Goal: Navigation & Orientation: Go to known website

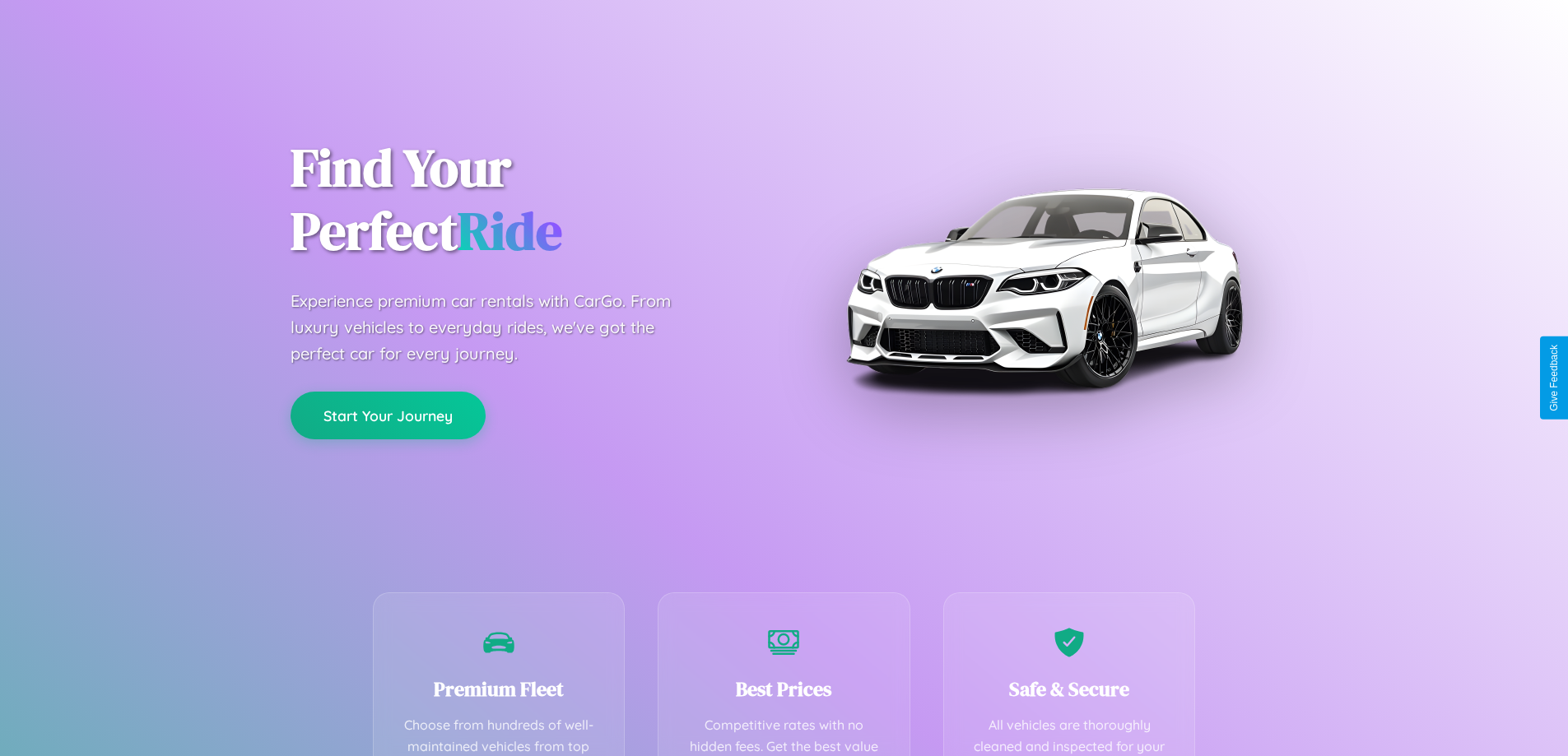
scroll to position [480, 0]
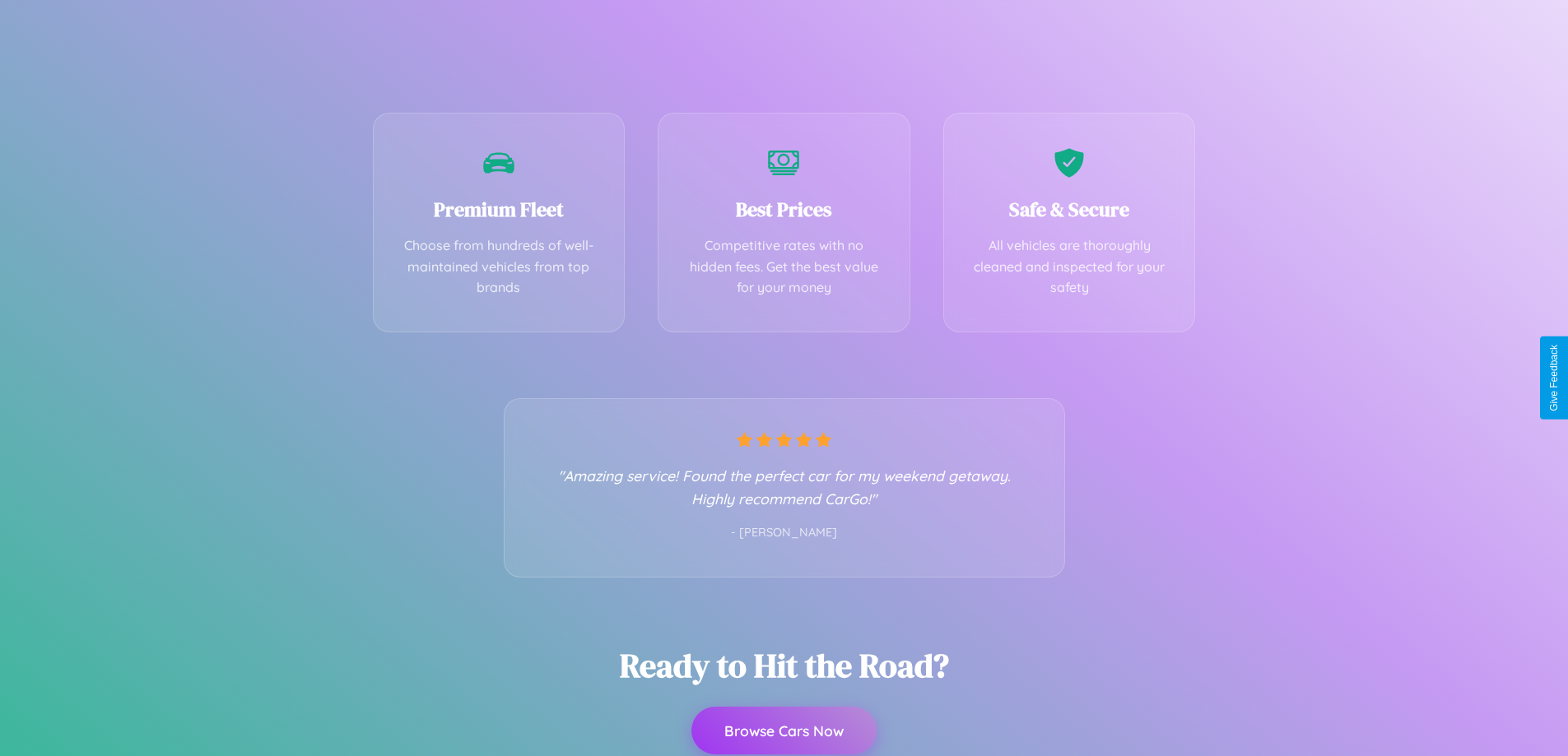
click at [783, 732] on button "Browse Cars Now" at bounding box center [783, 731] width 185 height 48
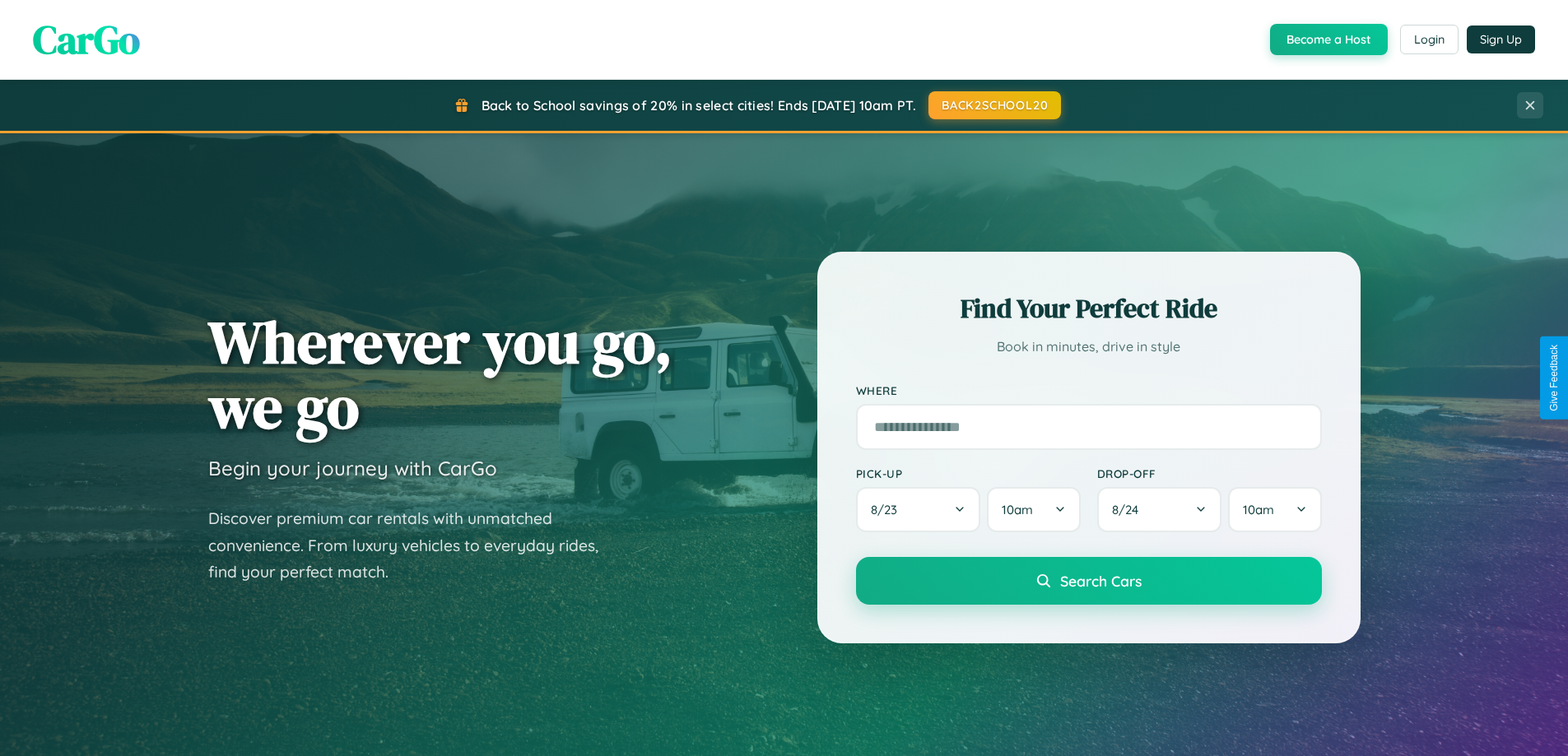
scroll to position [709, 0]
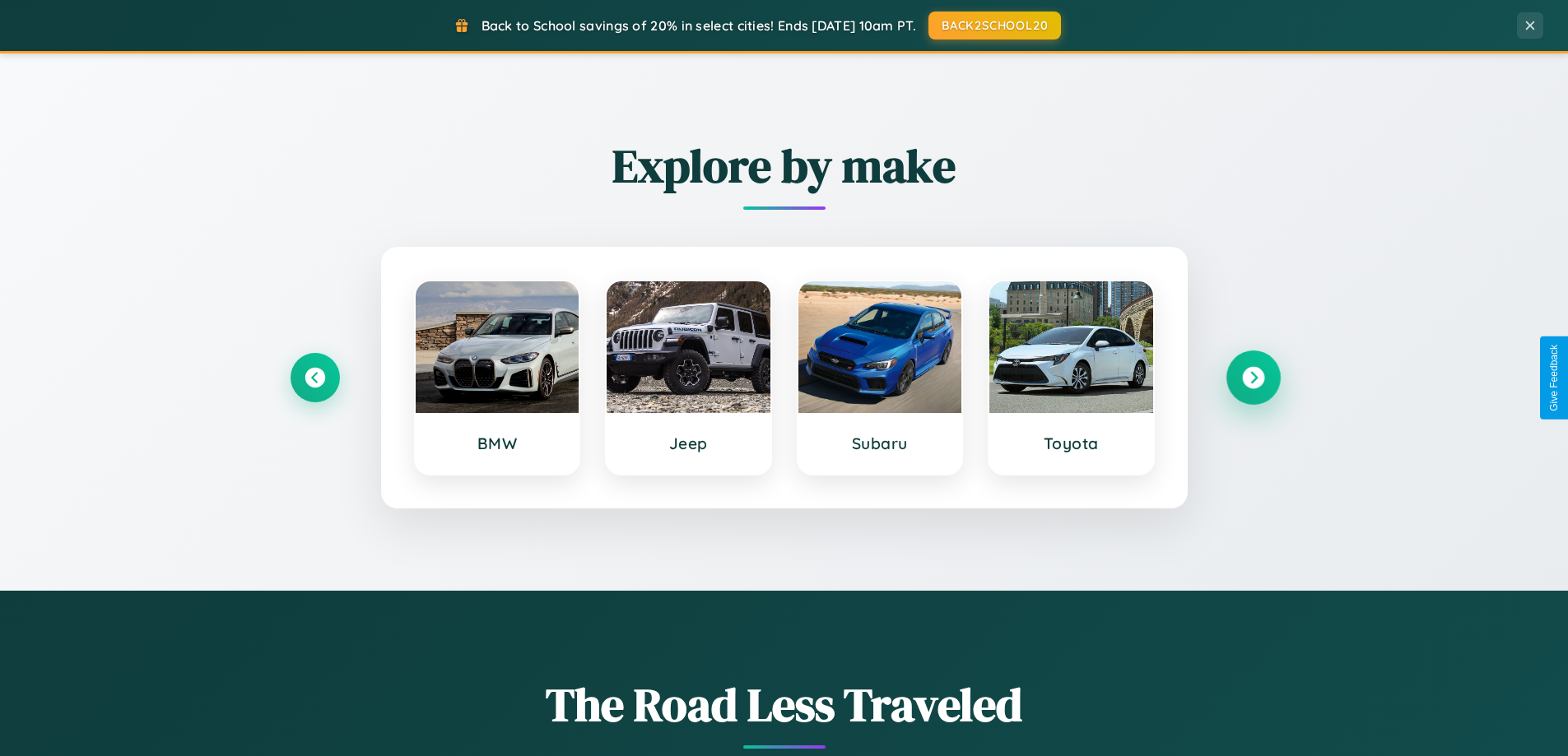
click at [1252, 378] on icon at bounding box center [1253, 378] width 23 height 23
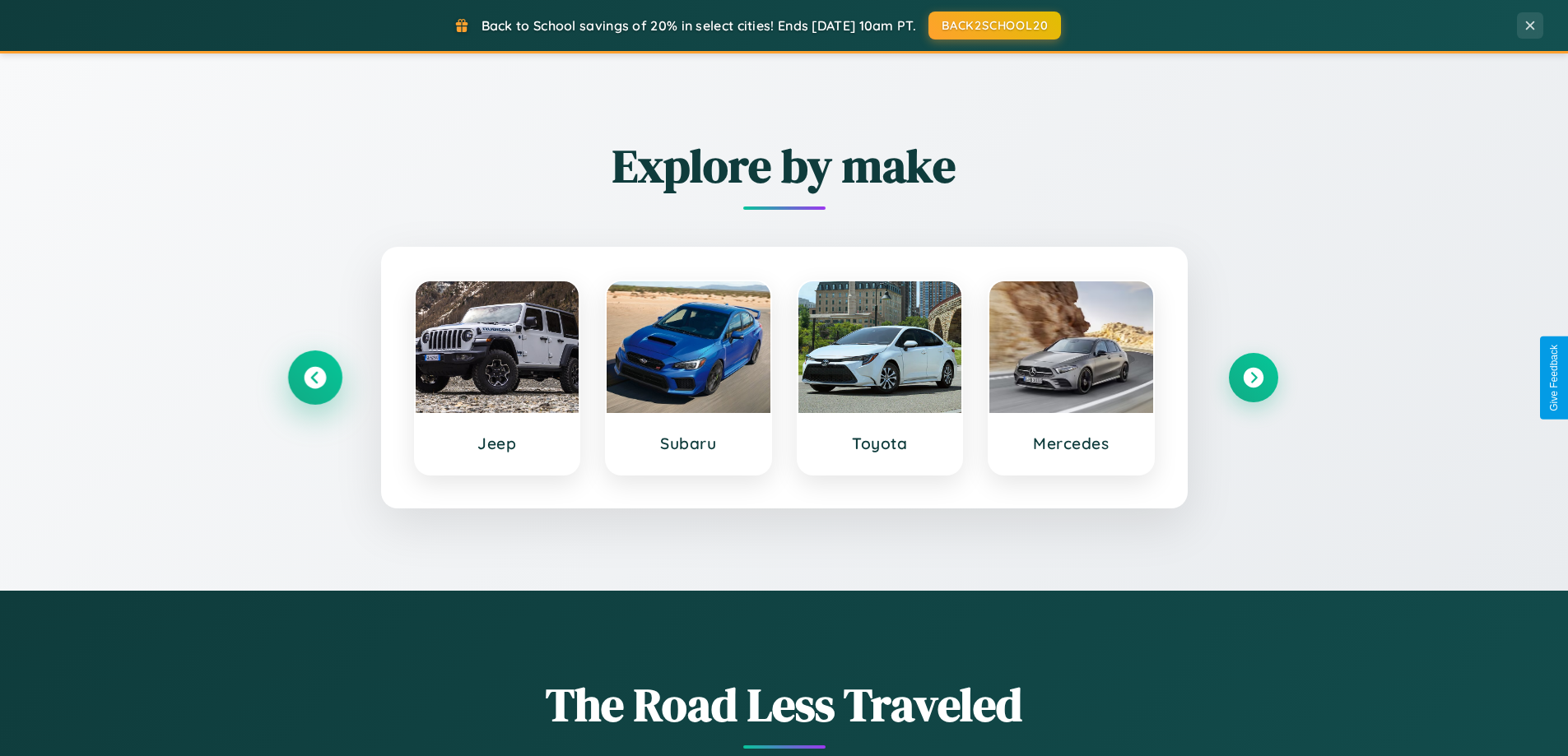
click at [314, 378] on icon at bounding box center [315, 378] width 23 height 23
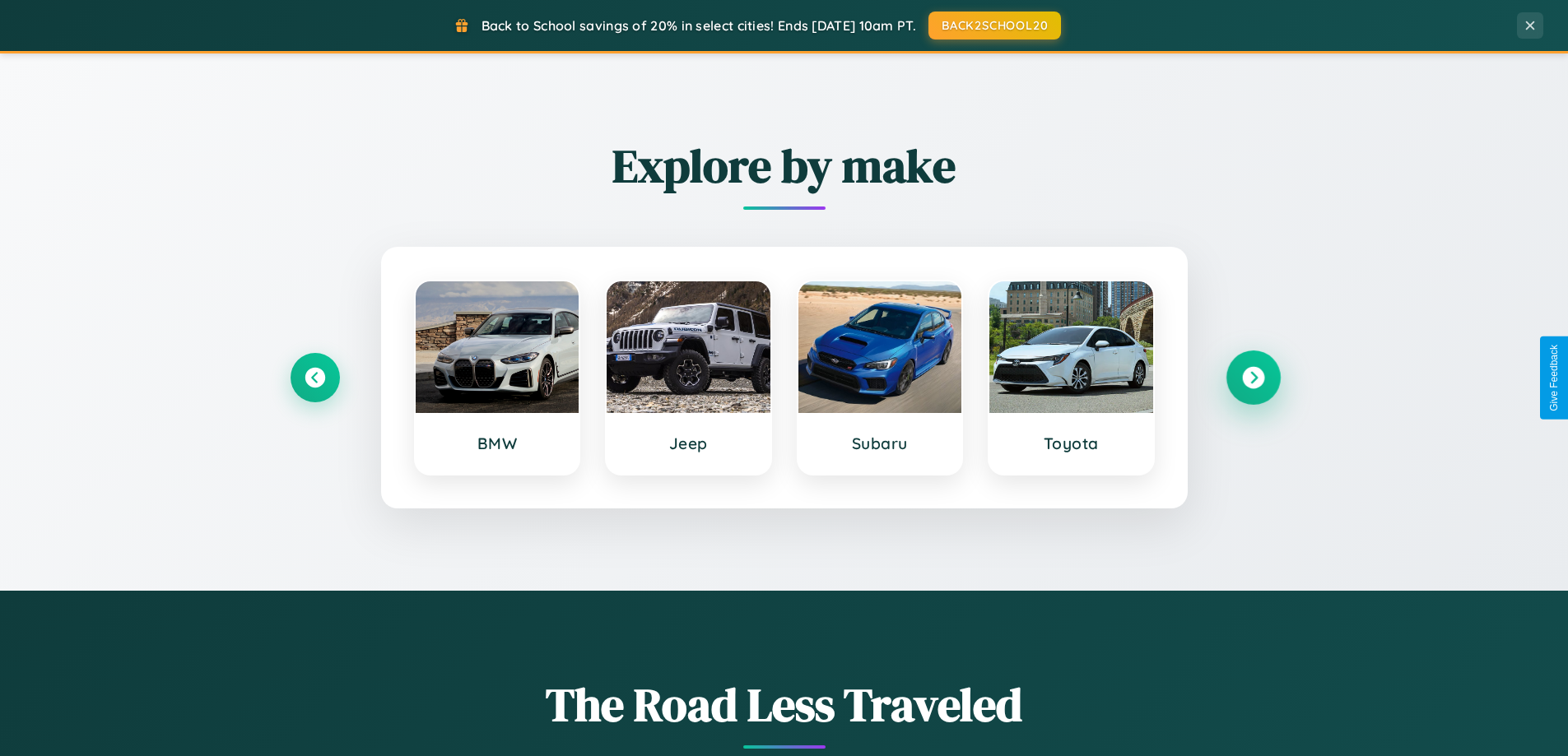
click at [1252, 378] on icon at bounding box center [1253, 378] width 23 height 23
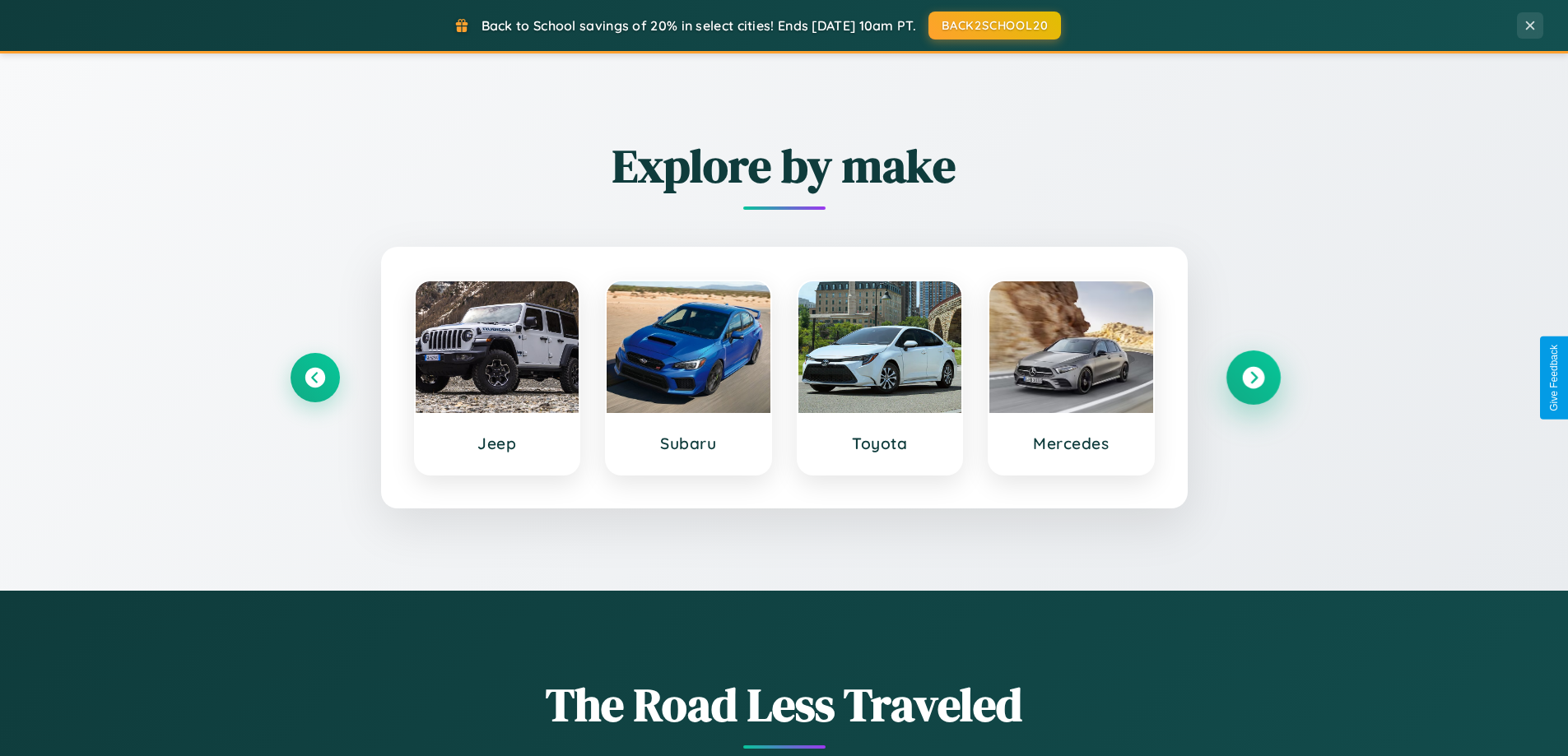
click at [1252, 378] on icon at bounding box center [1253, 378] width 23 height 23
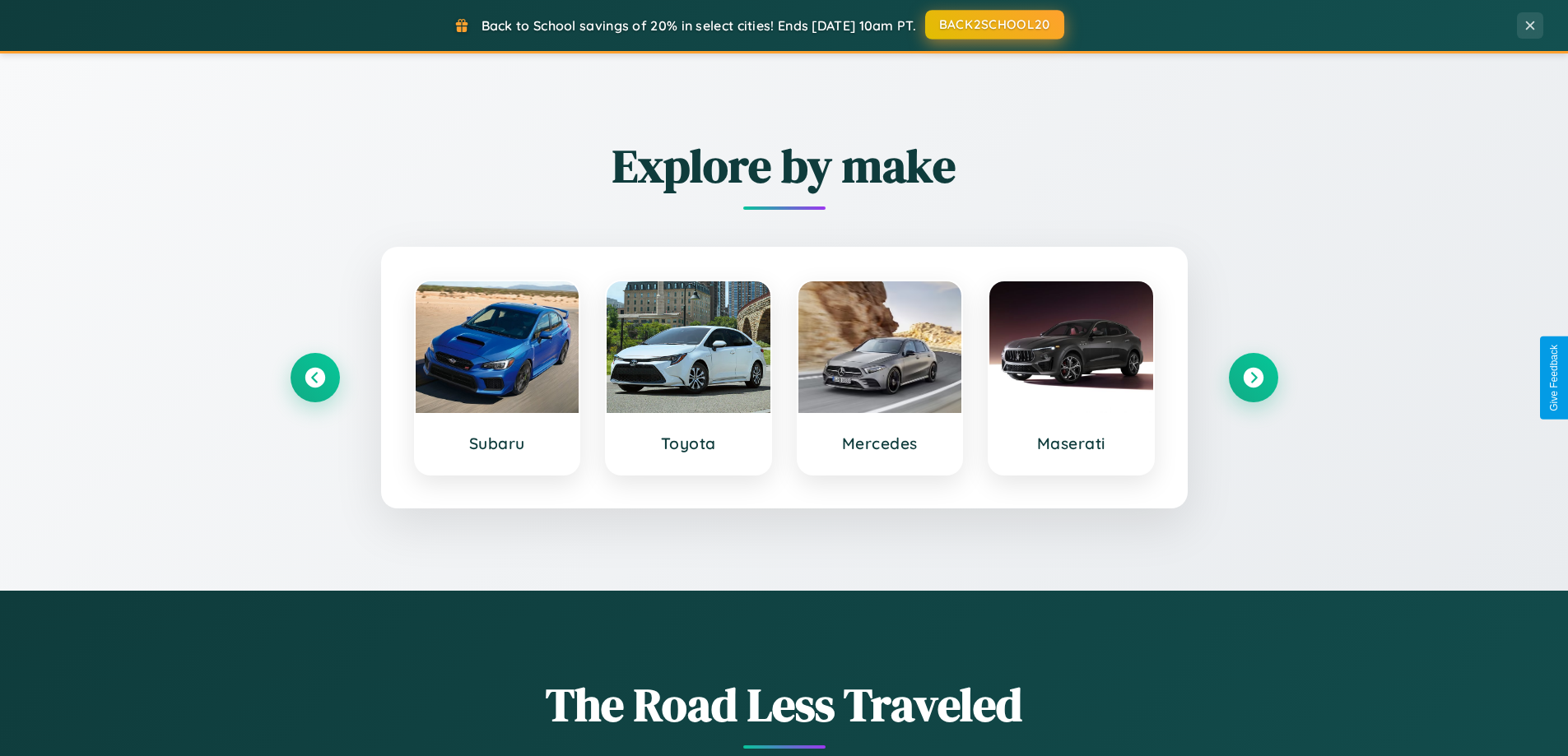
click at [993, 24] on button "BACK2SCHOOL20" at bounding box center [994, 24] width 139 height 30
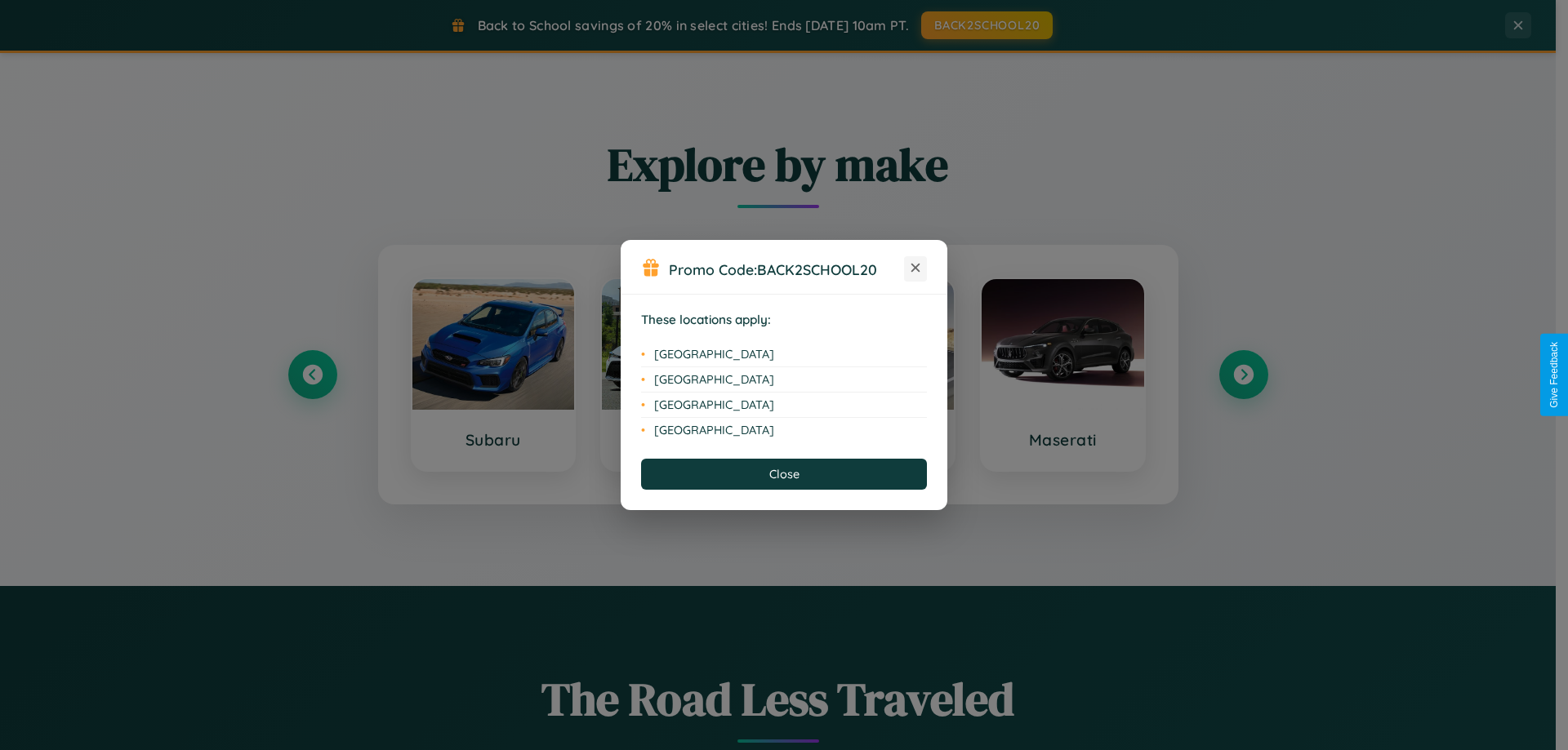
click at [916, 268] on icon at bounding box center [916, 268] width 9 height 9
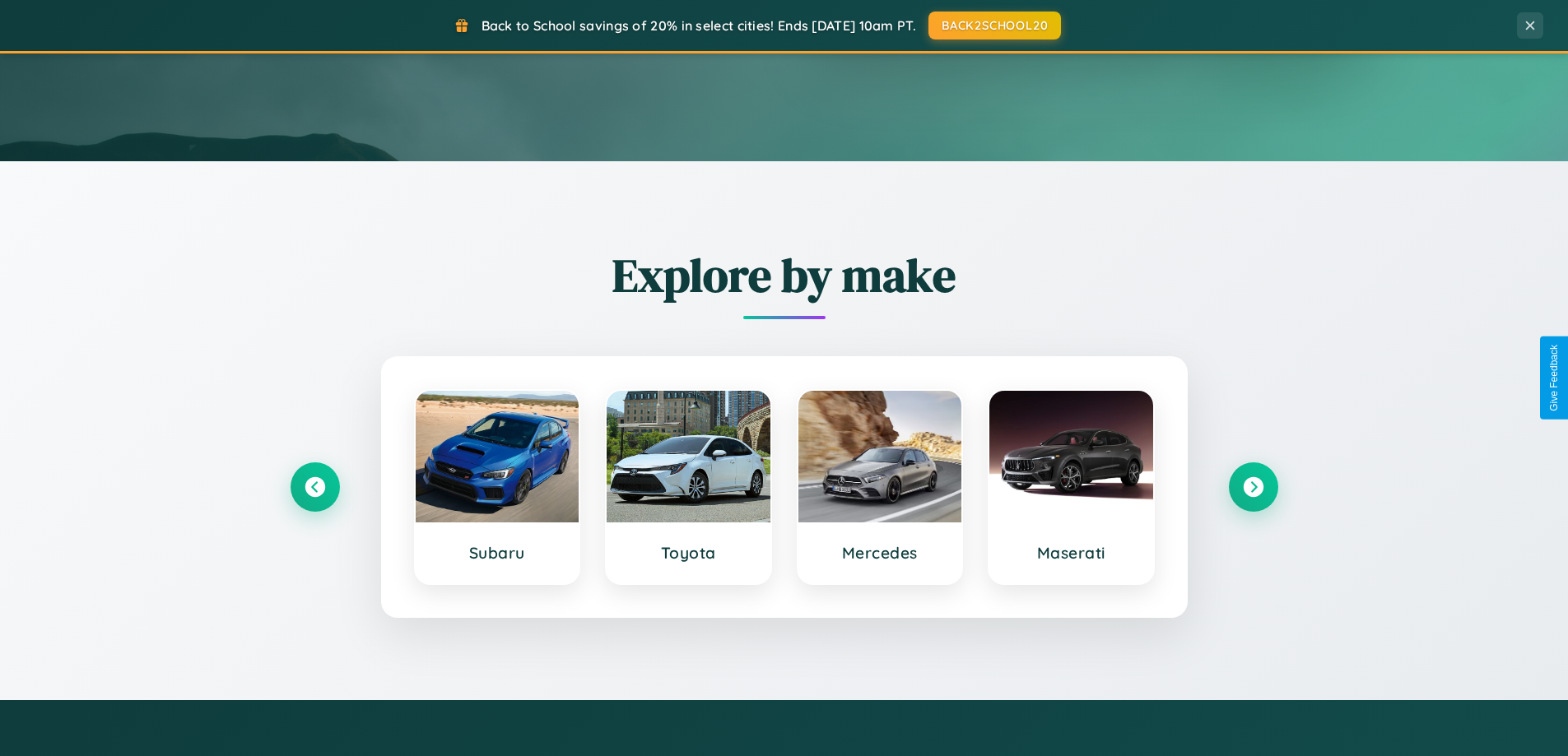
scroll to position [0, 0]
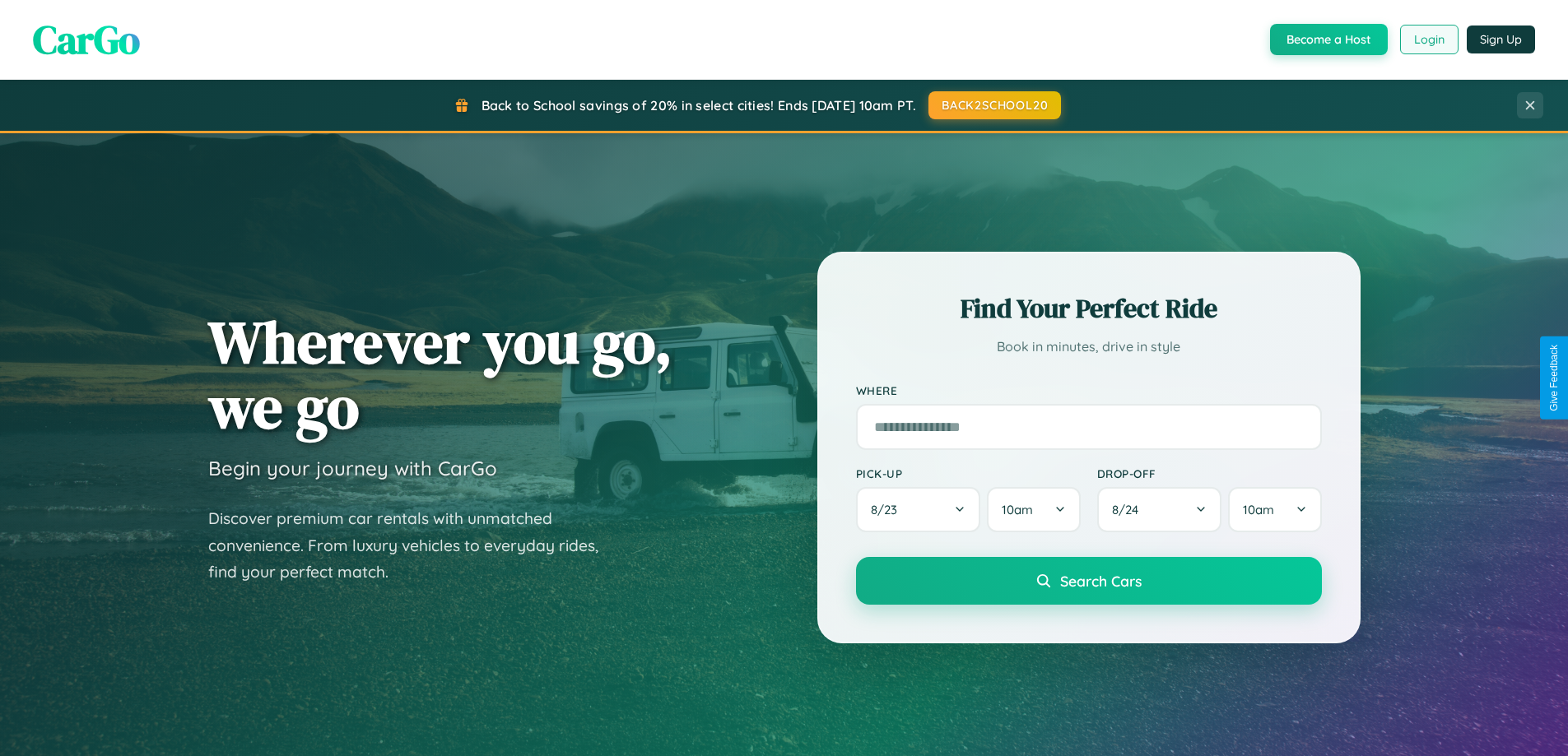
click at [1428, 40] on button "Login" at bounding box center [1429, 39] width 59 height 30
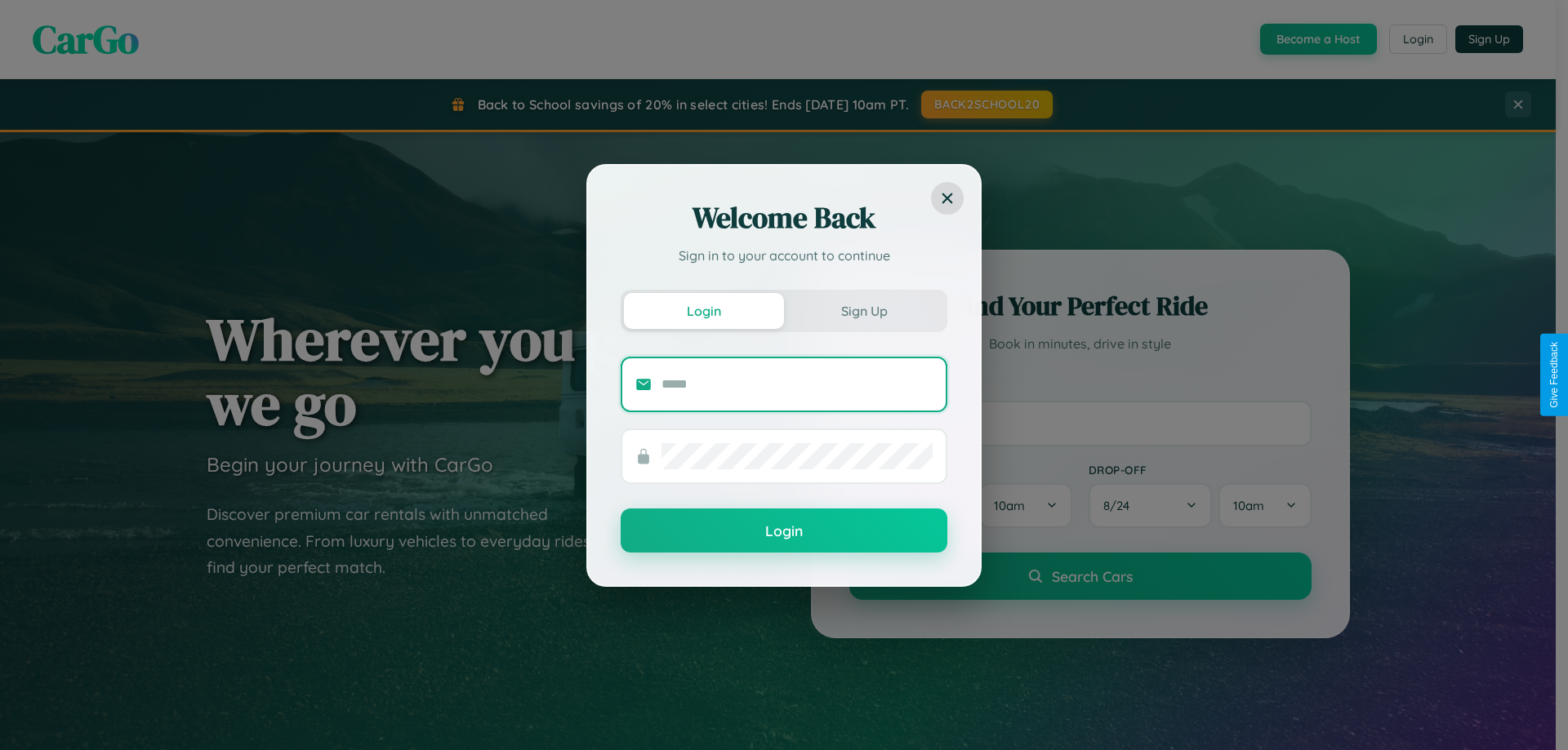
click at [797, 384] on input "text" at bounding box center [797, 384] width 271 height 26
type input "**********"
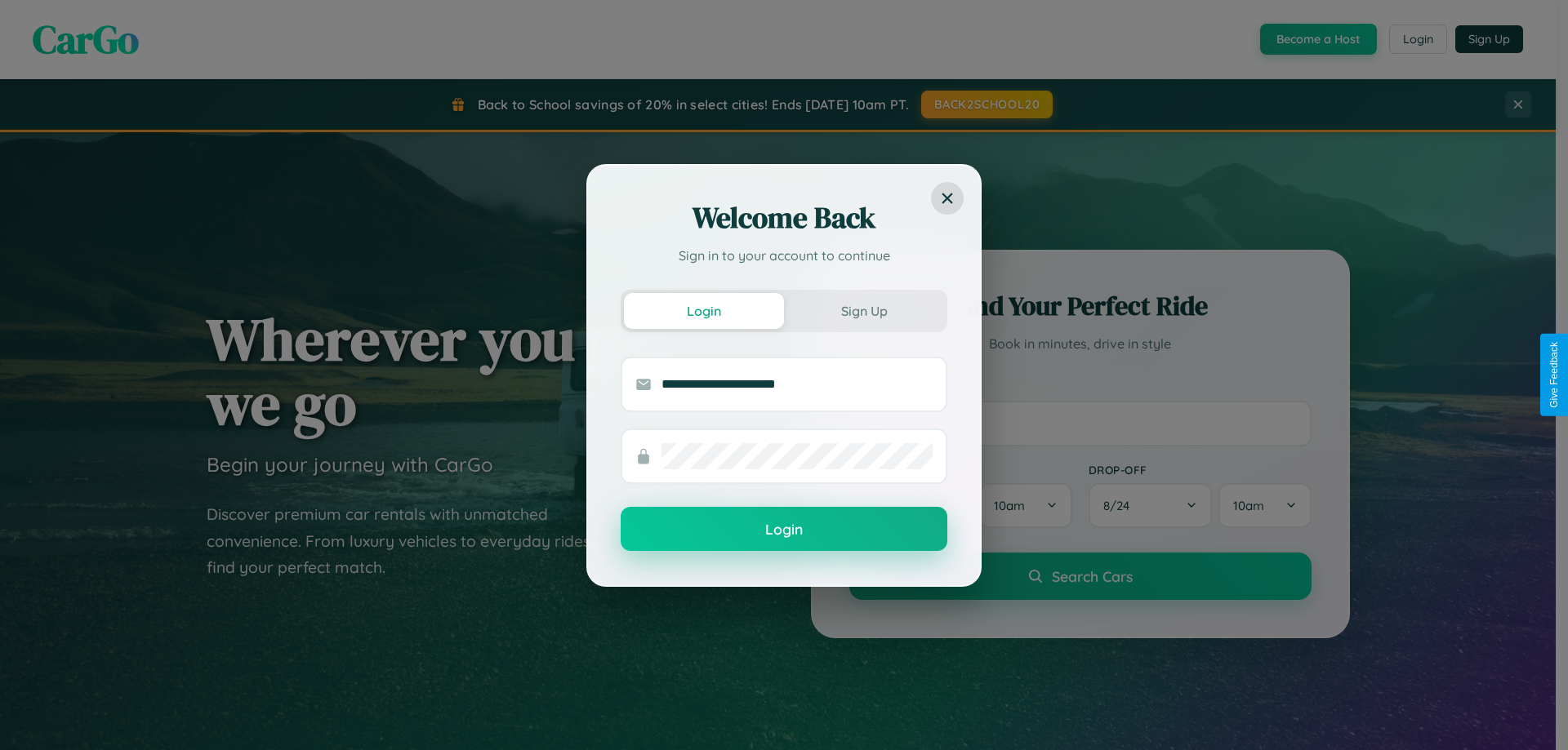
click at [784, 530] on button "Login" at bounding box center [784, 528] width 327 height 44
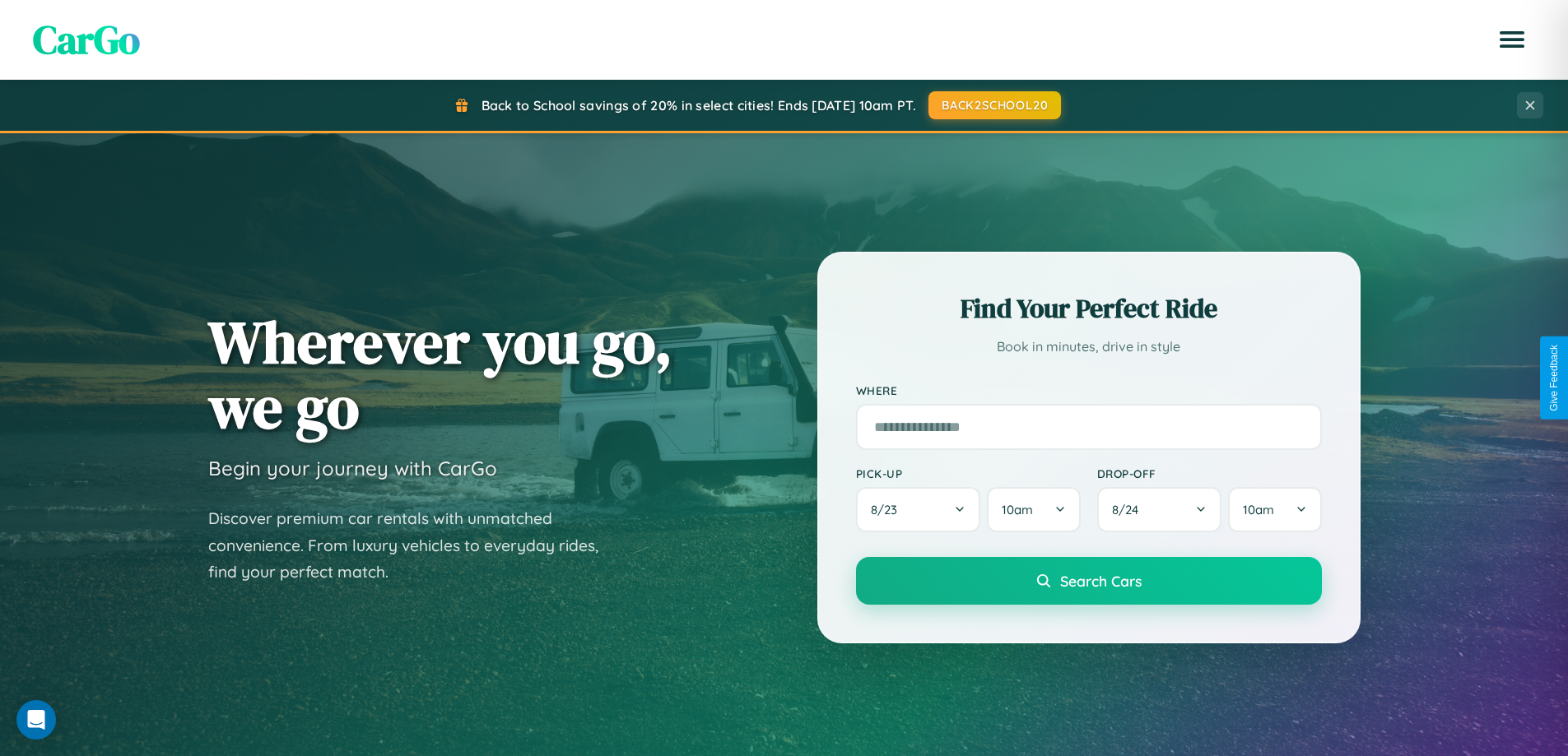
scroll to position [49, 0]
